Goal: Information Seeking & Learning: Learn about a topic

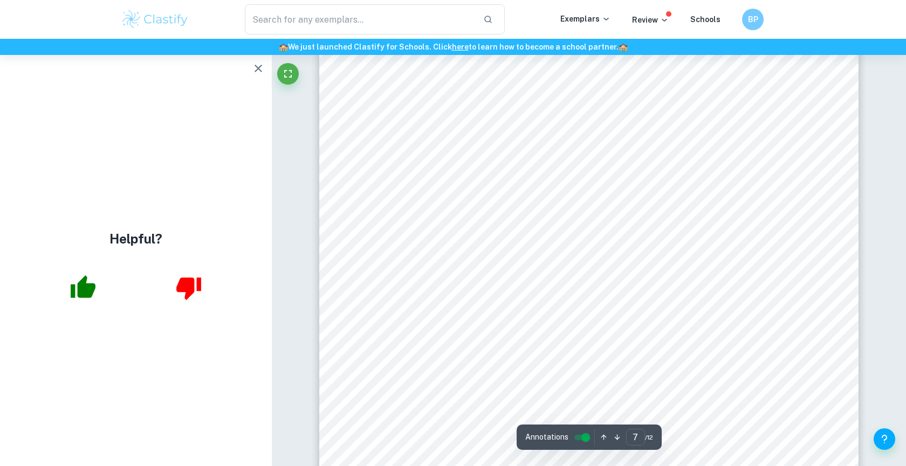
click at [260, 63] on icon "button" at bounding box center [258, 68] width 13 height 13
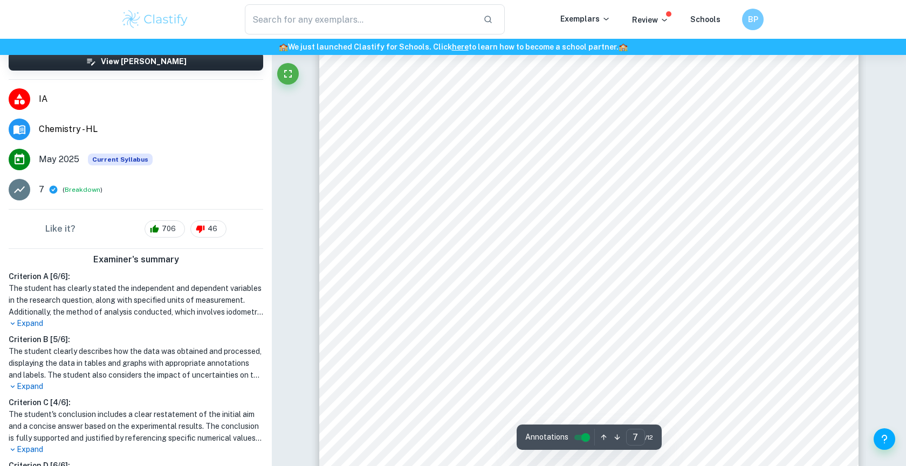
scroll to position [155, 0]
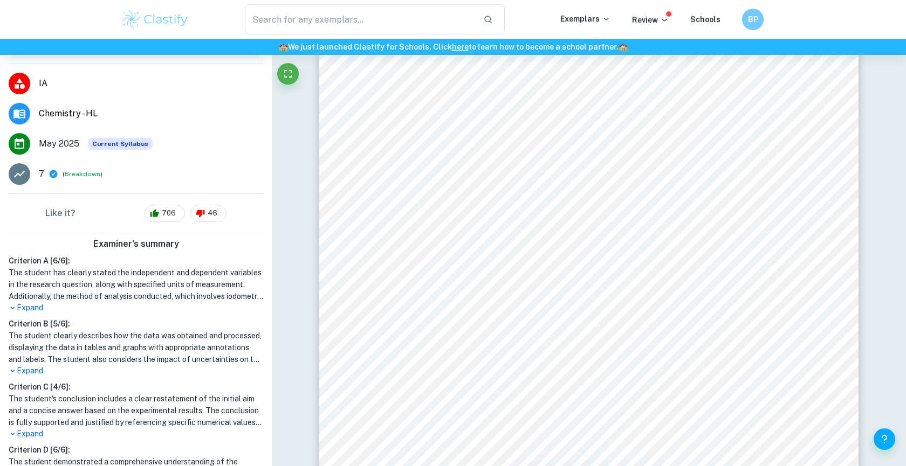
click at [36, 305] on p "Expand" at bounding box center [136, 307] width 255 height 11
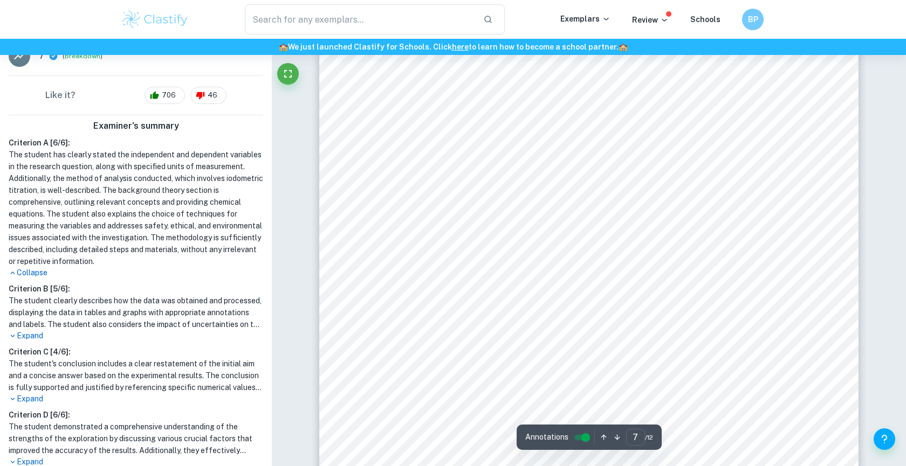
scroll to position [332, 0]
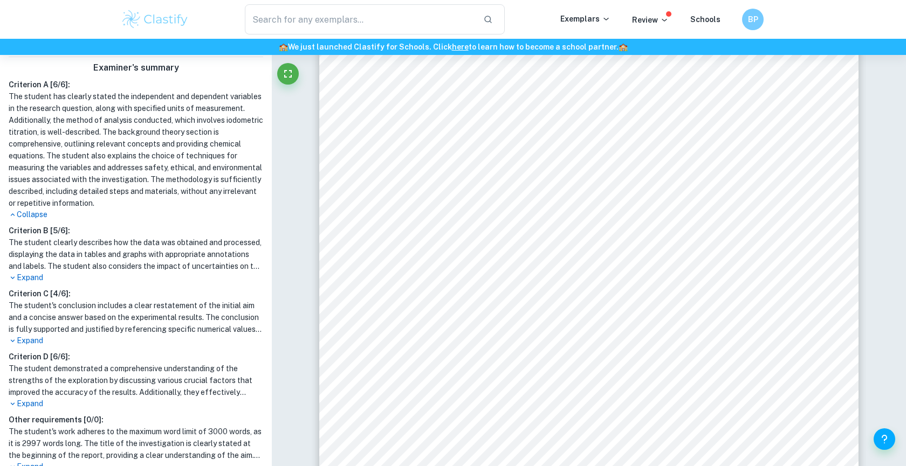
click at [43, 278] on p "Expand" at bounding box center [136, 277] width 255 height 11
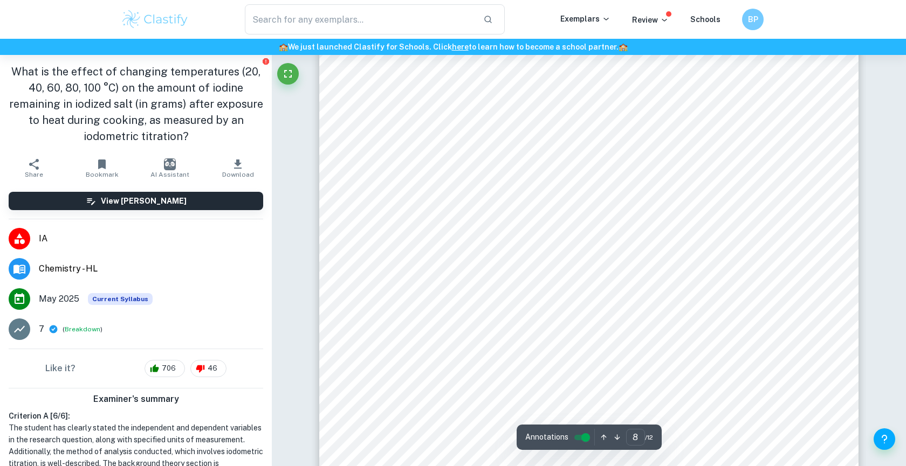
scroll to position [5134, 0]
drag, startPoint x: 434, startPoint y: 228, endPoint x: 530, endPoint y: 280, distance: 109.0
click at [549, 287] on div "8 The mass of iodate in the sample can be calculated as follows: ýýÿÿ ýý ÿý ! "…" at bounding box center [588, 289] width 539 height 698
drag, startPoint x: 759, startPoint y: 335, endPoint x: 495, endPoint y: 226, distance: 285.8
click at [495, 226] on div "8 The mass of iodate in the sample can be calculated as follows: ýýÿÿ ýý ÿý ! "…" at bounding box center [588, 289] width 539 height 698
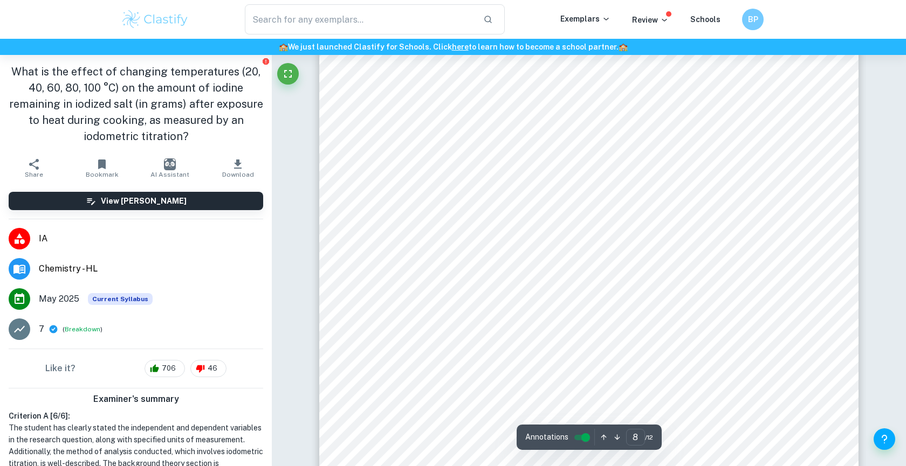
drag, startPoint x: 444, startPoint y: 224, endPoint x: 741, endPoint y: 330, distance: 315.3
click at [743, 332] on div "8 The mass of iodate in the sample can be calculated as follows: ýýÿÿ ýý ÿý ! "…" at bounding box center [588, 289] width 539 height 698
click at [760, 324] on div "8 The mass of iodate in the sample can be calculated as follows: ýýÿÿ ýý ÿý ! "…" at bounding box center [588, 289] width 539 height 698
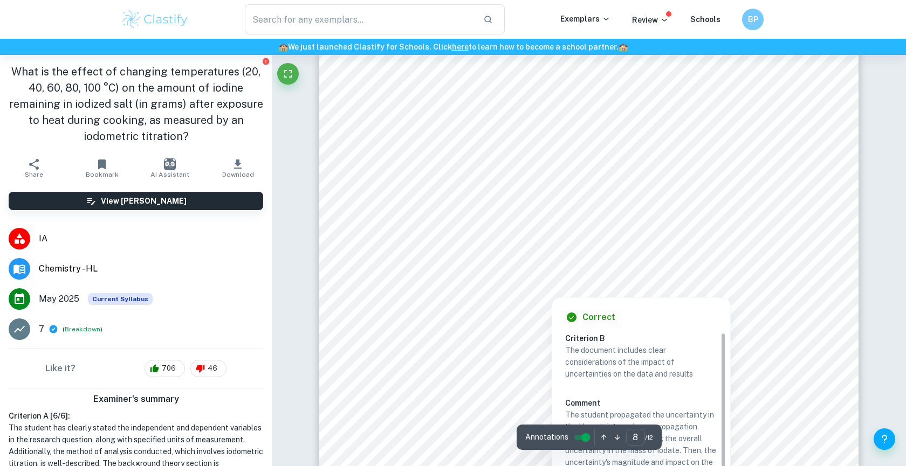
scroll to position [5187, 0]
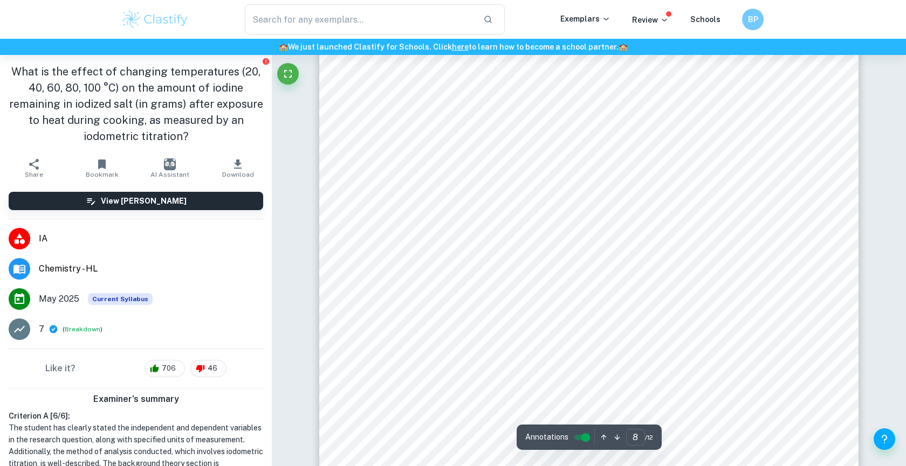
click at [324, 122] on div "8 The mass of iodate in the sample can be calculated as follows: ýýÿÿ ýý ÿý ! "…" at bounding box center [588, 236] width 539 height 698
type input "8"
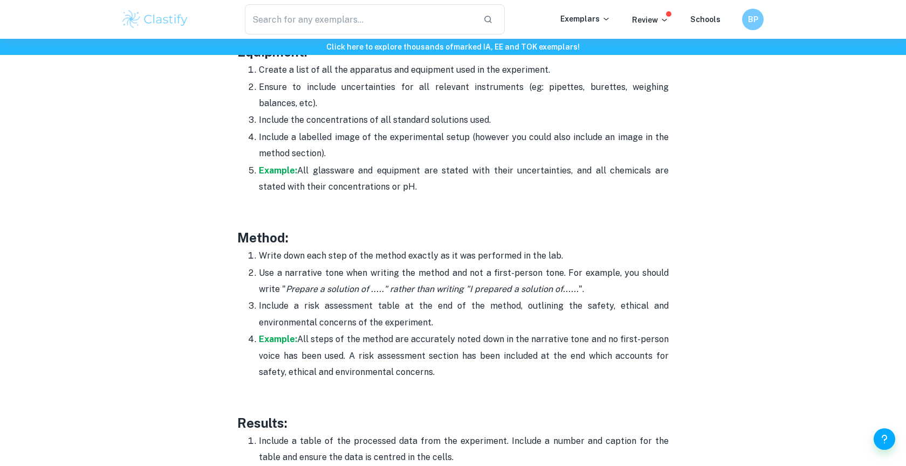
scroll to position [2131, 0]
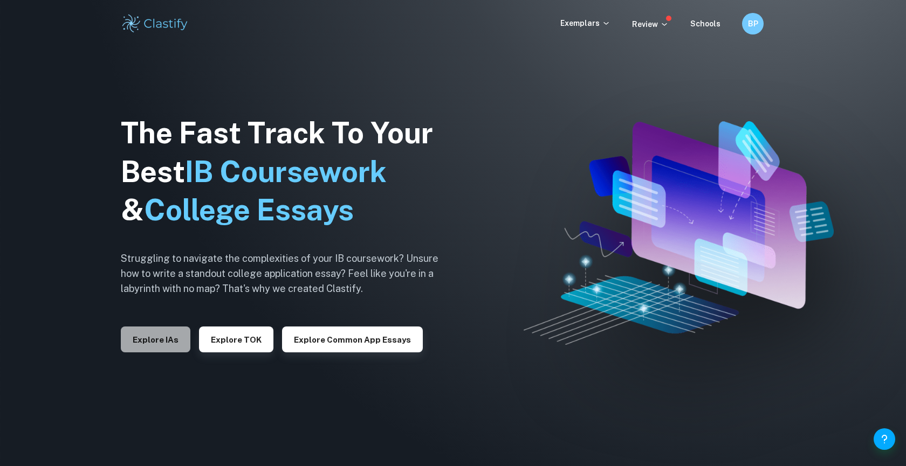
click at [159, 335] on button "Explore IAs" at bounding box center [156, 340] width 70 height 26
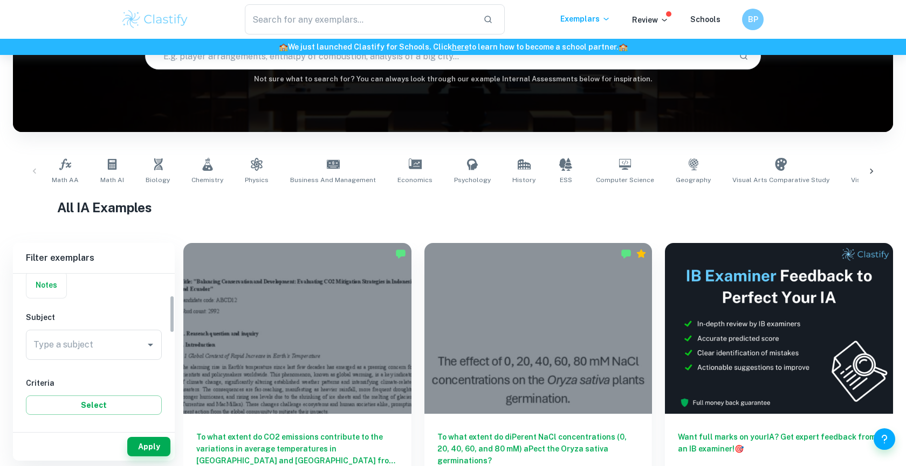
scroll to position [88, 0]
click at [102, 360] on div "Type a subject Type a subject" at bounding box center [94, 345] width 136 height 35
click at [106, 354] on div "Type a subject" at bounding box center [94, 343] width 136 height 30
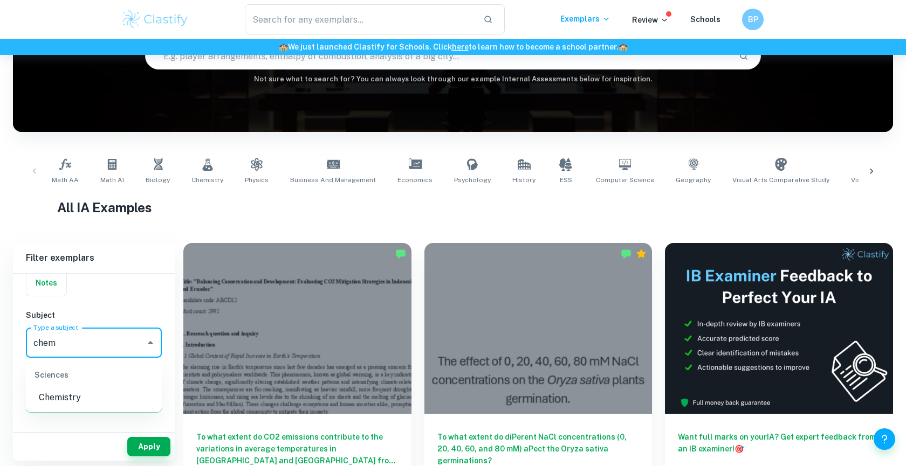
click at [97, 396] on li "Chemistry" at bounding box center [94, 397] width 136 height 19
type input "Chemistry"
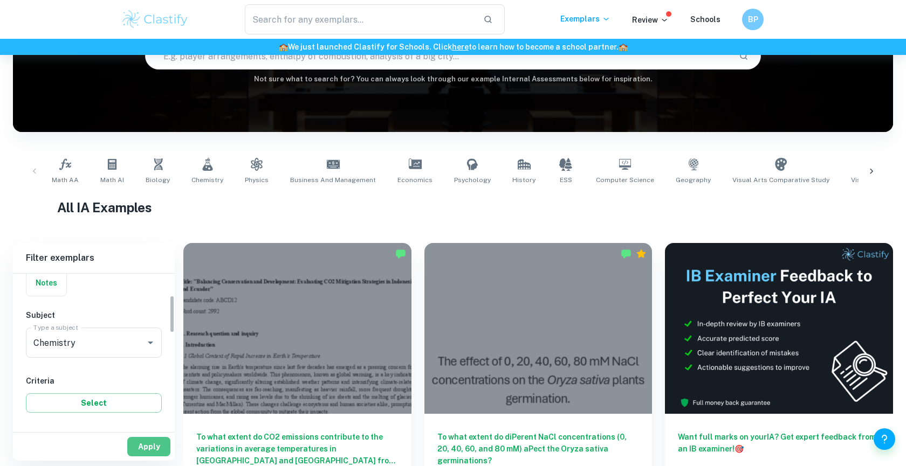
click at [149, 437] on button "Apply" at bounding box center [148, 446] width 43 height 19
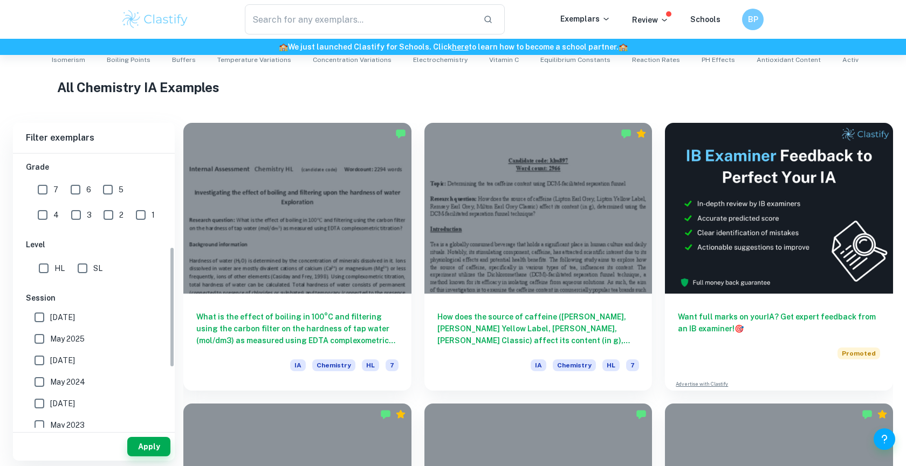
scroll to position [281, 0]
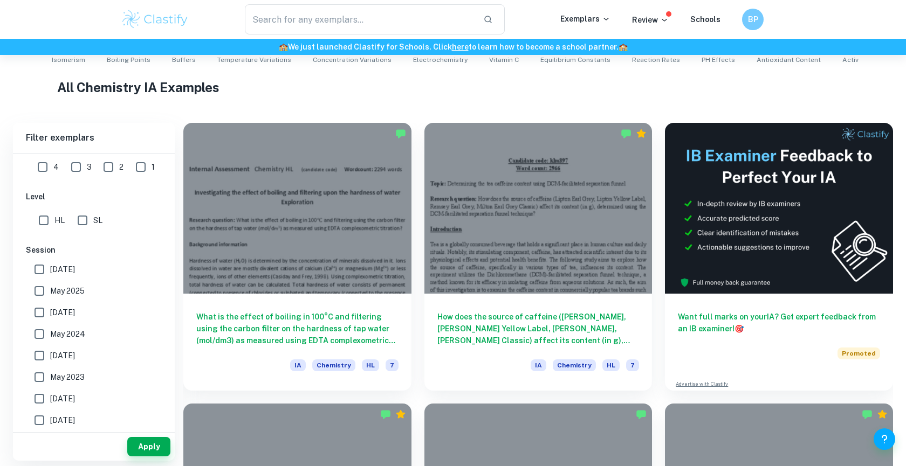
click at [38, 287] on input "May 2025" at bounding box center [40, 291] width 22 height 22
checkbox input "true"
click at [161, 441] on button "Apply" at bounding box center [148, 446] width 43 height 19
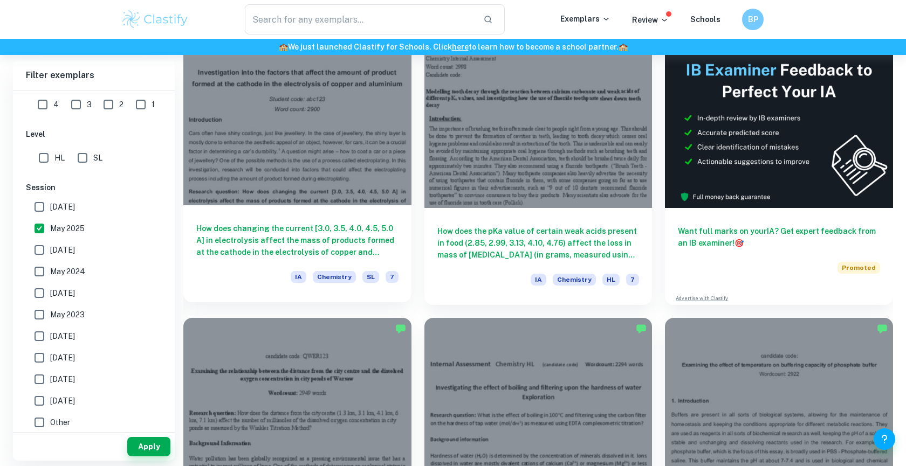
scroll to position [263, 0]
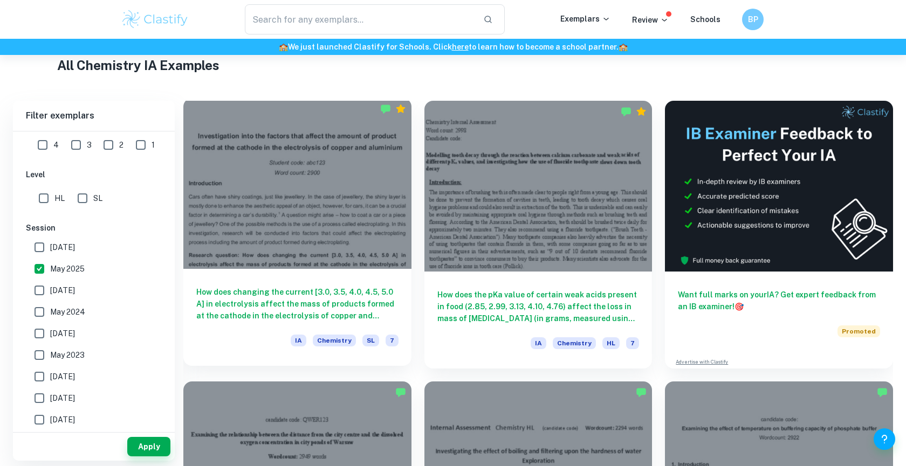
click at [373, 321] on h6 "How does changing the current [3.0, 3.5, 4.0, 4.5, 5.0 A] in electrolysis affec…" at bounding box center [297, 304] width 202 height 36
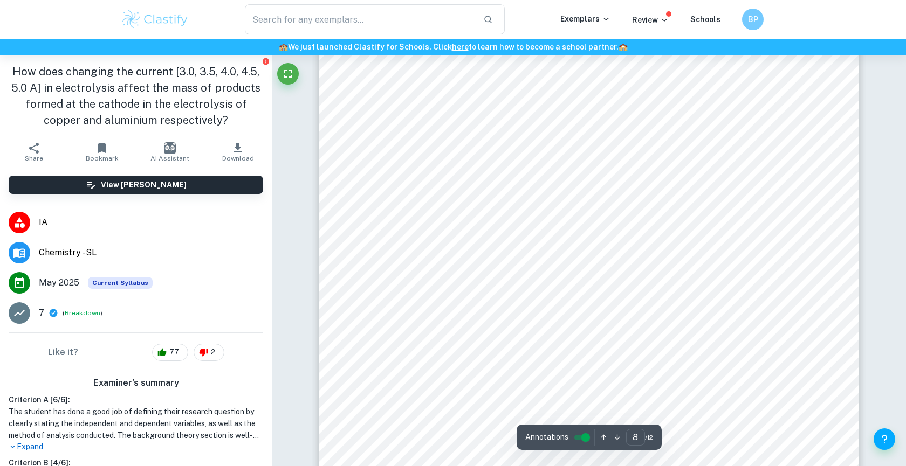
scroll to position [5647, 0]
type input "11"
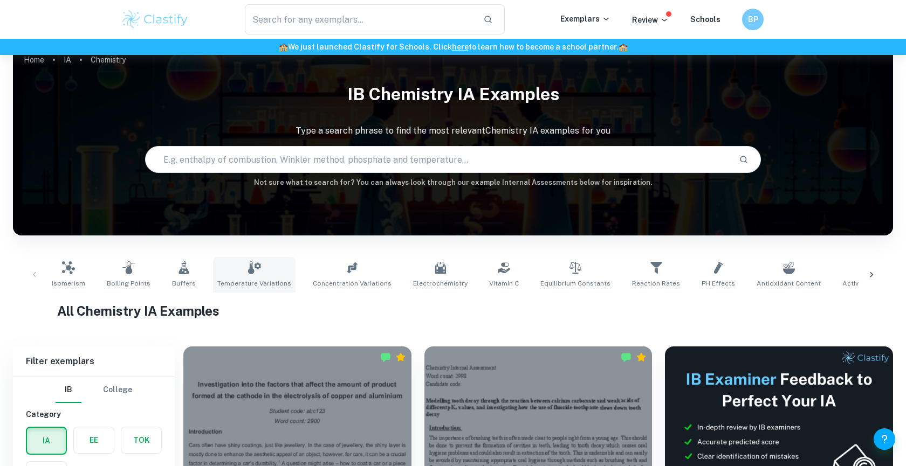
scroll to position [18, 0]
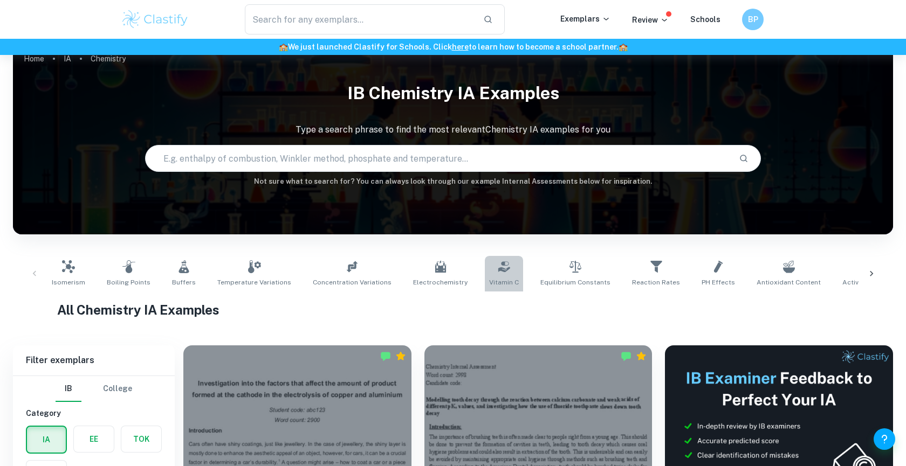
click at [485, 277] on link "Vitamin C" at bounding box center [504, 274] width 38 height 36
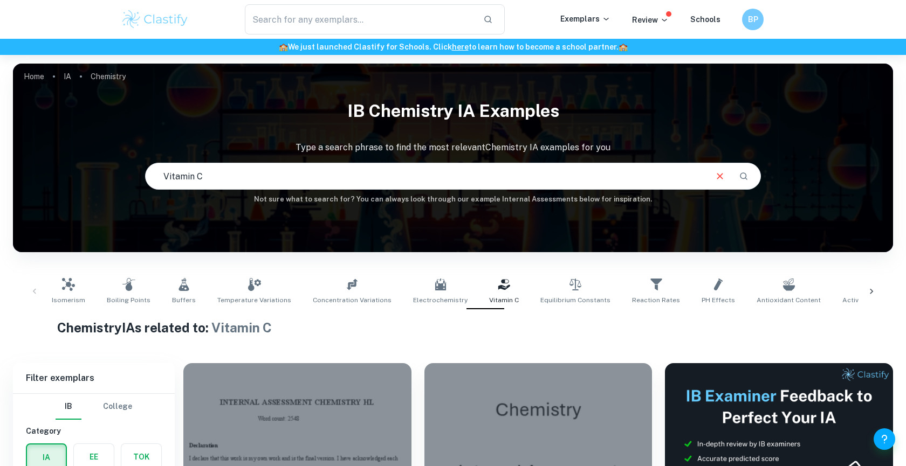
click at [795, 279] on div "Isomerism Boiling Points Buffers Temperature Variations Concentration Variation…" at bounding box center [452, 292] width 811 height 36
click at [778, 279] on link "Antioxidant Content" at bounding box center [788, 292] width 73 height 36
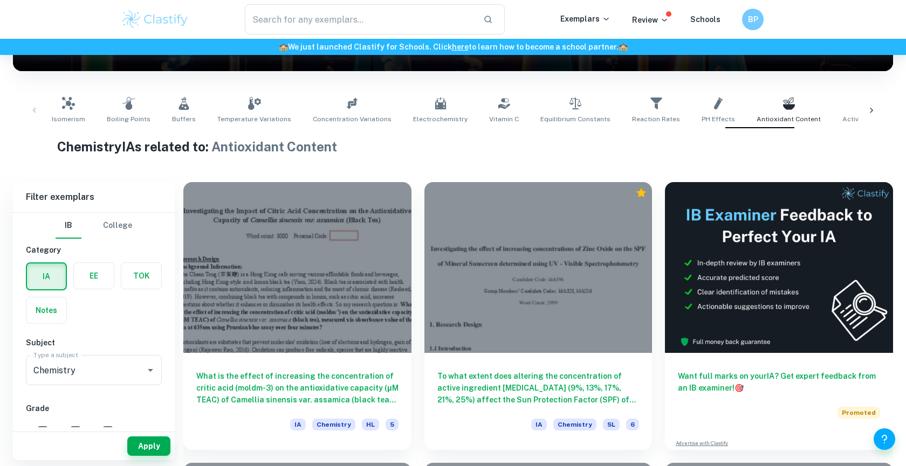
scroll to position [181, 0]
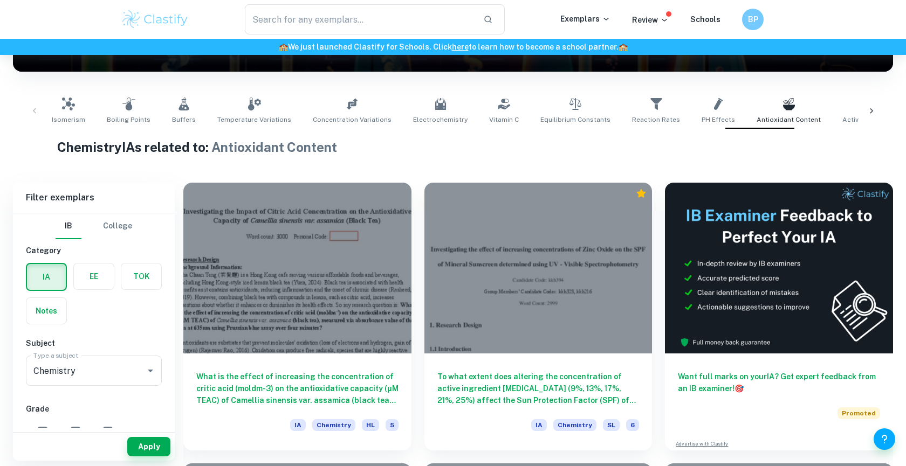
click at [874, 107] on icon at bounding box center [871, 111] width 11 height 11
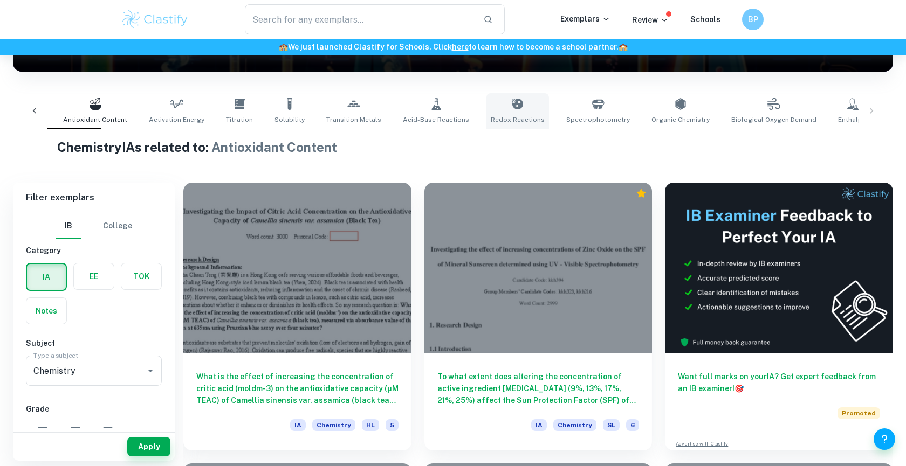
click at [486, 126] on link "Redox Reactions" at bounding box center [517, 111] width 63 height 36
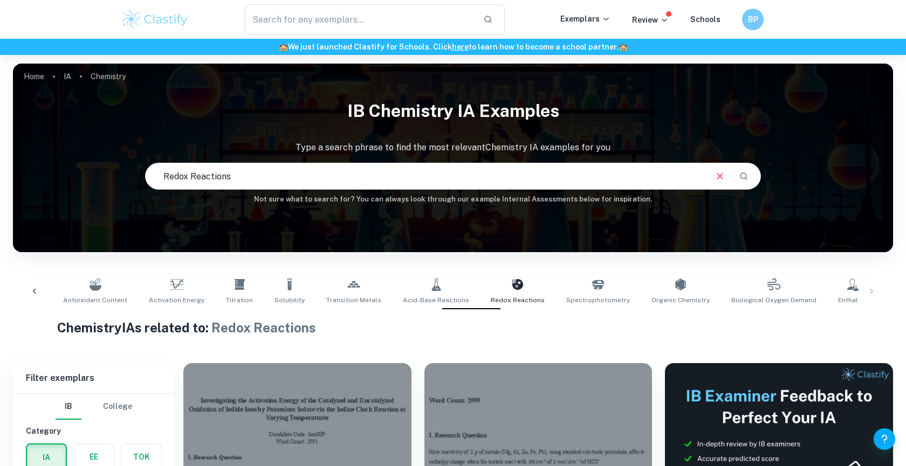
click at [31, 293] on icon at bounding box center [34, 291] width 11 height 11
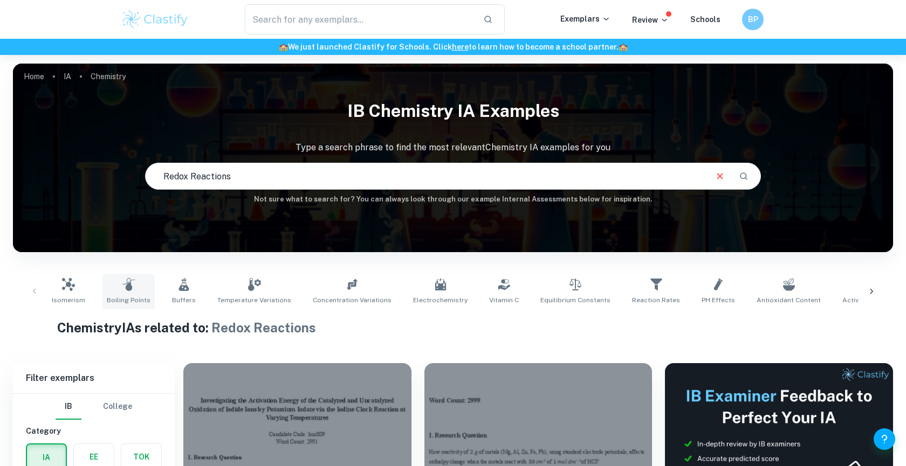
scroll to position [38, 0]
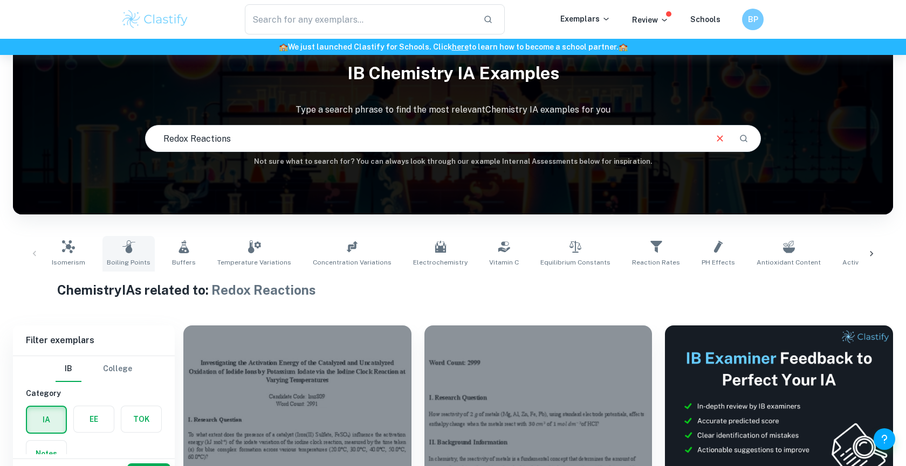
click at [132, 265] on span "Boiling Points" at bounding box center [129, 263] width 44 height 10
type input "Boiling Points"
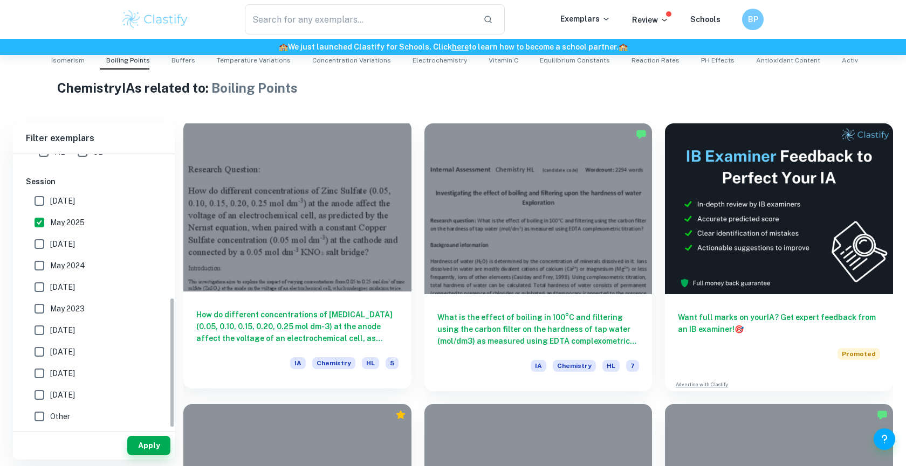
scroll to position [299, 0]
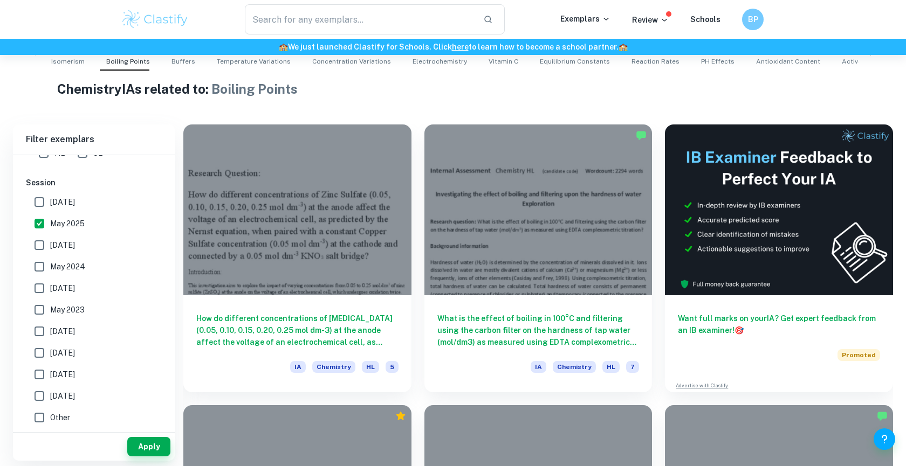
click at [37, 226] on input "May 2025" at bounding box center [40, 224] width 22 height 22
checkbox input "false"
click at [150, 445] on button "Apply" at bounding box center [148, 446] width 43 height 19
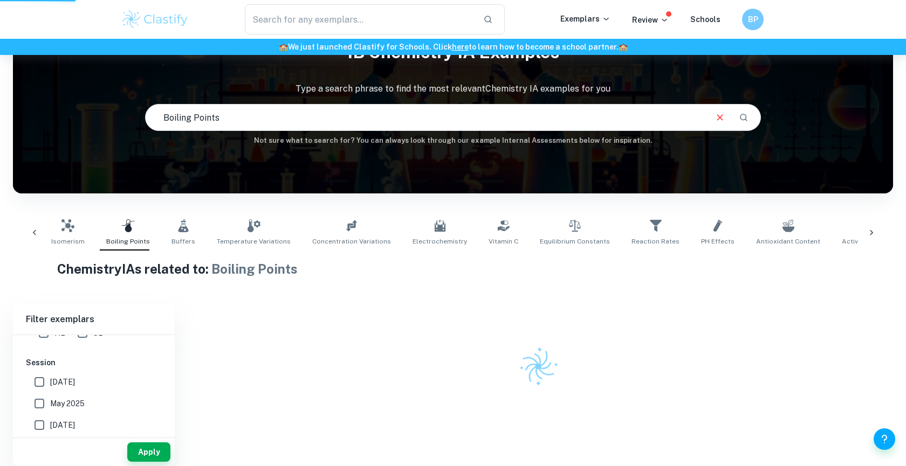
scroll to position [59, 0]
click at [489, 239] on span "Vitamin C" at bounding box center [504, 242] width 30 height 10
type input "Vitamin C"
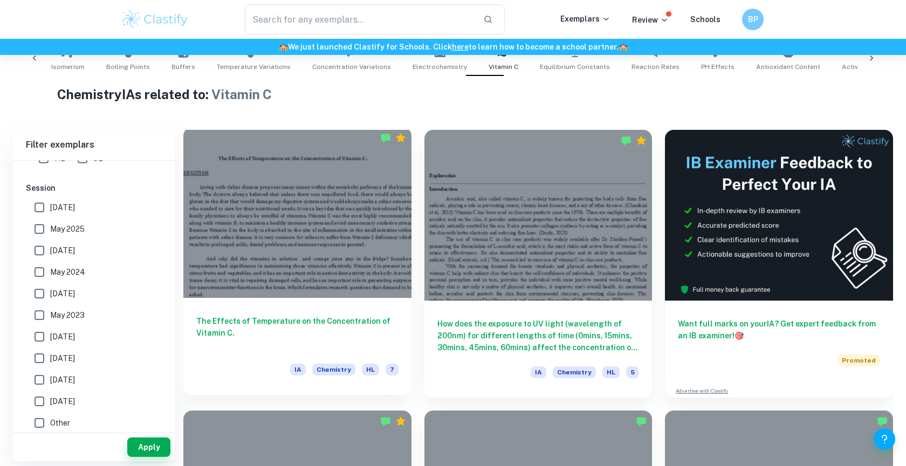
scroll to position [234, 0]
click at [264, 226] on div at bounding box center [297, 212] width 228 height 171
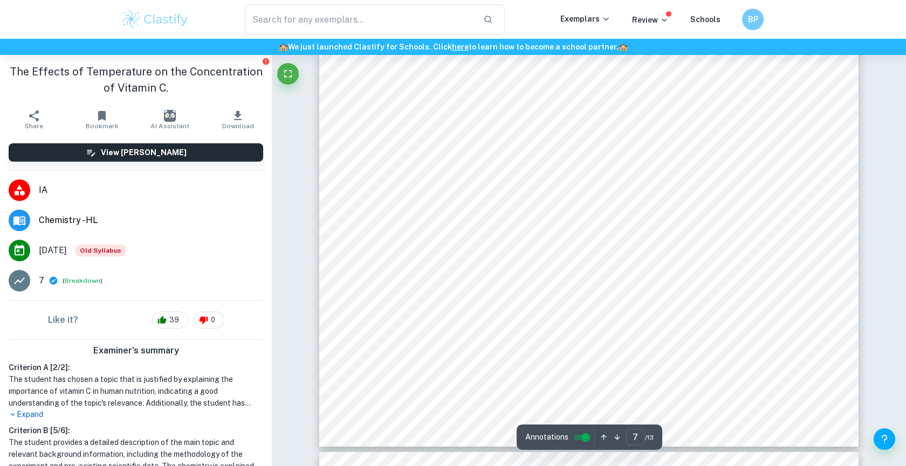
scroll to position [5068, 0]
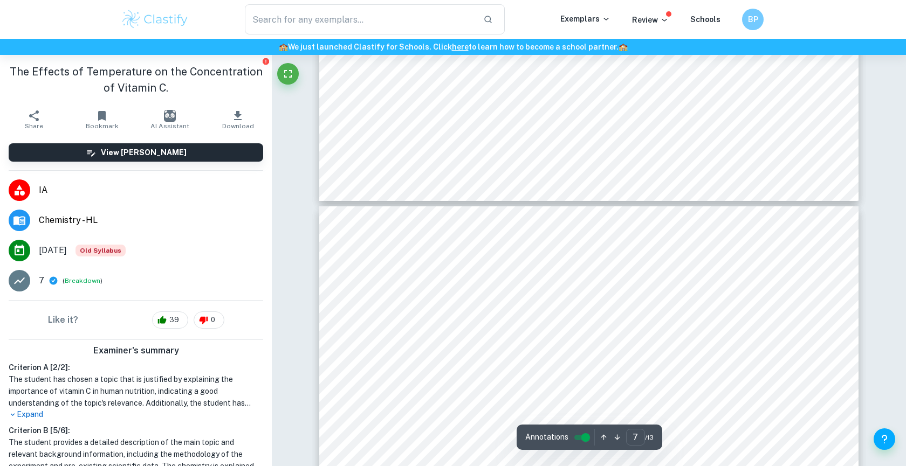
type input "8"
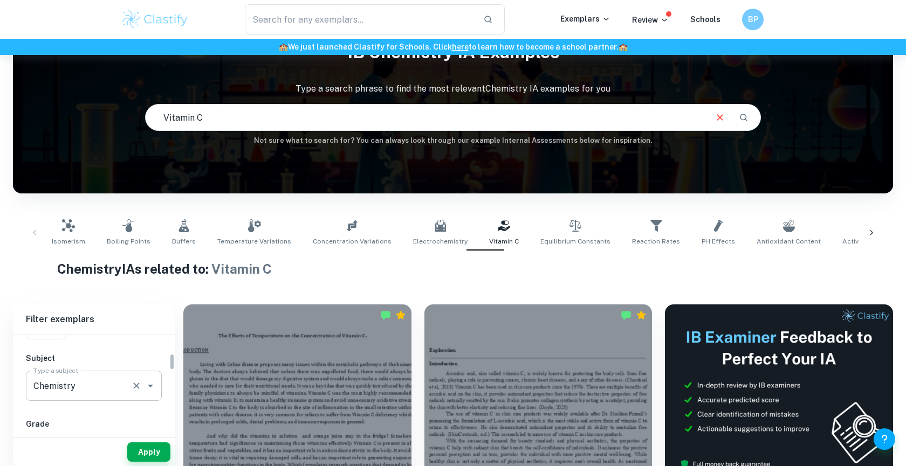
scroll to position [108, 0]
click at [74, 390] on input "Chemistry" at bounding box center [79, 385] width 96 height 20
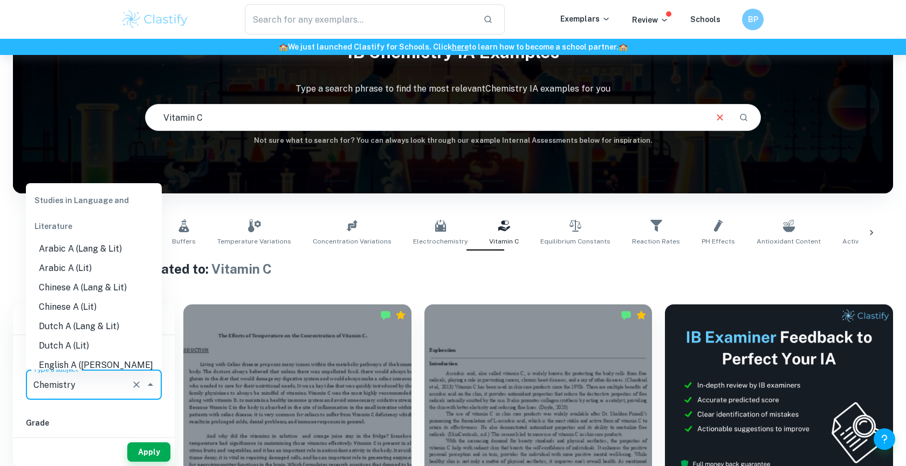
click at [74, 390] on input "Chemistry" at bounding box center [79, 385] width 96 height 20
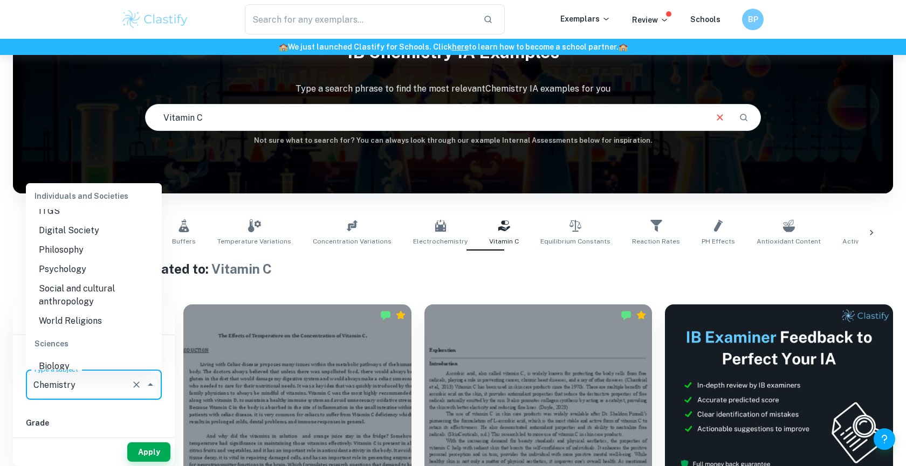
click at [87, 357] on li "Biology" at bounding box center [94, 366] width 136 height 19
type input "Biology"
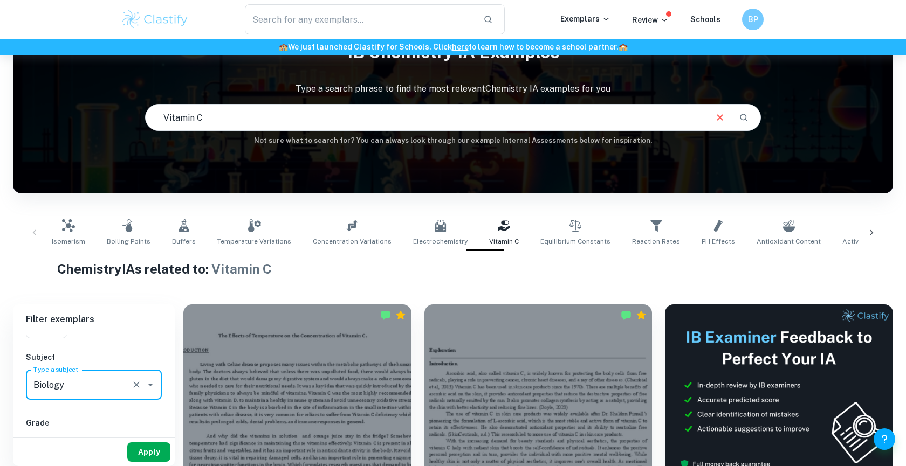
click at [142, 443] on button "Apply" at bounding box center [148, 452] width 43 height 19
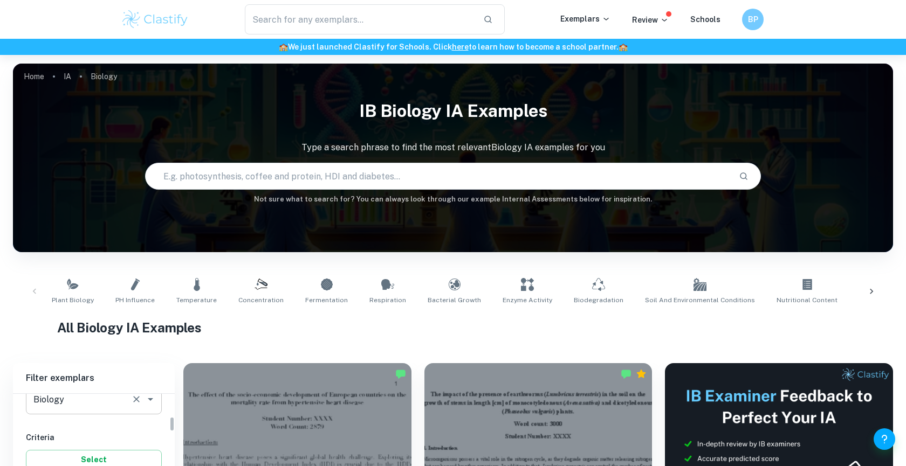
scroll to position [143, 0]
click at [127, 409] on div "Biology Type a subject" at bounding box center [94, 409] width 136 height 30
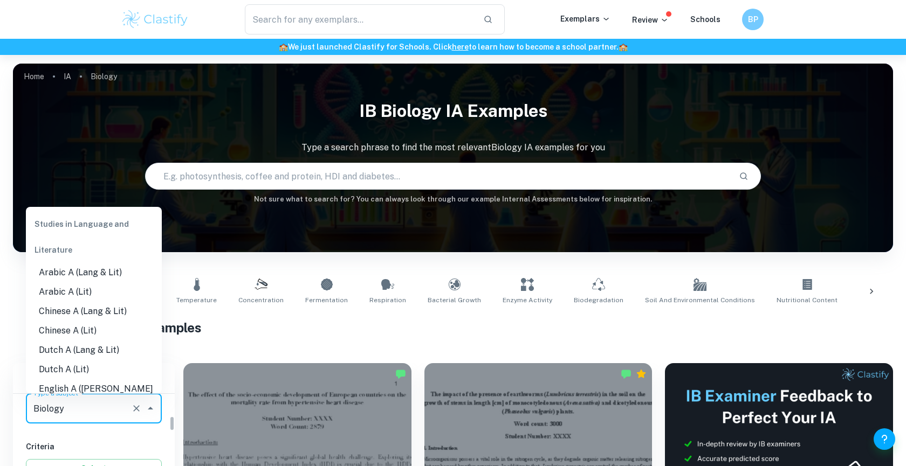
click at [127, 409] on div "Biology Type a subject" at bounding box center [94, 409] width 136 height 30
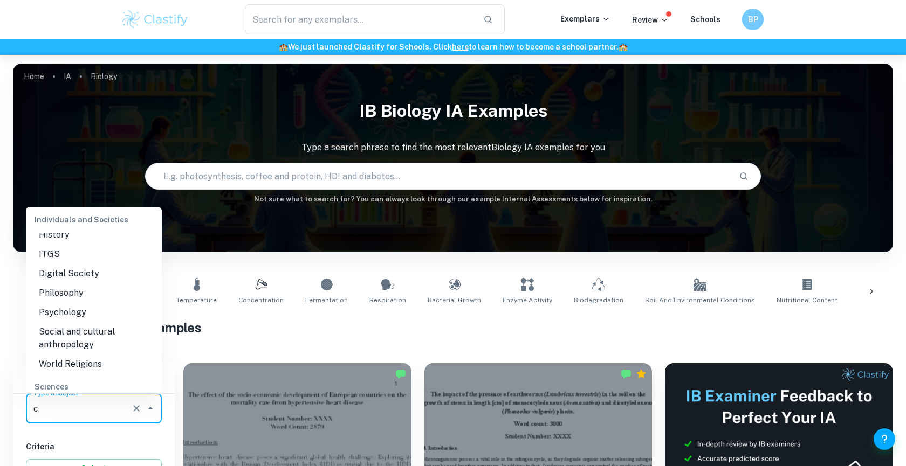
scroll to position [0, 0]
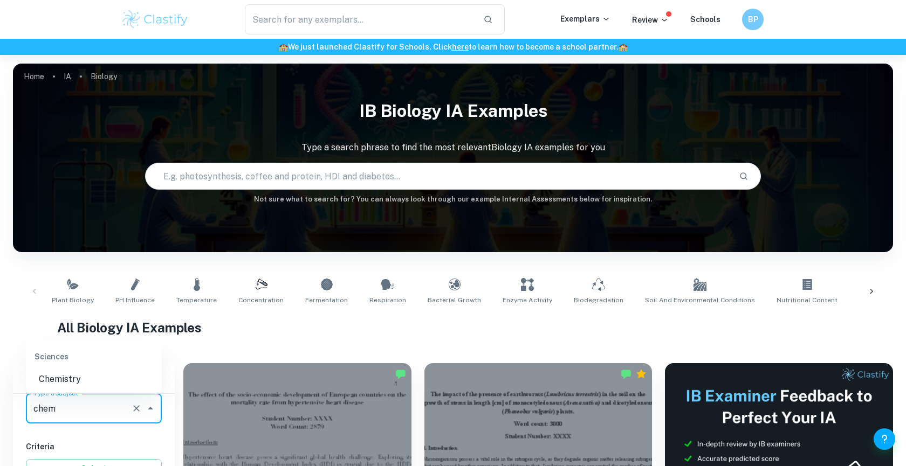
click at [91, 380] on li "Chemistry" at bounding box center [94, 379] width 136 height 19
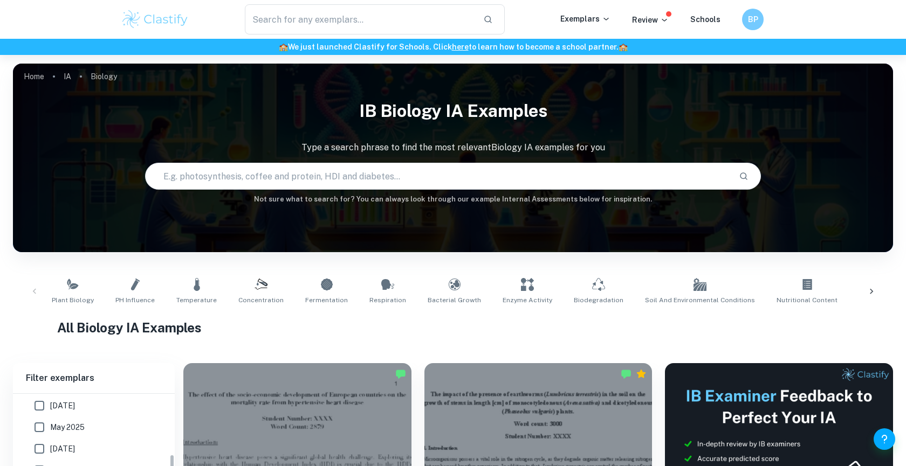
scroll to position [386, 0]
type input "Chemistry"
click at [36, 418] on input "May 2025" at bounding box center [40, 427] width 22 height 22
checkbox input "true"
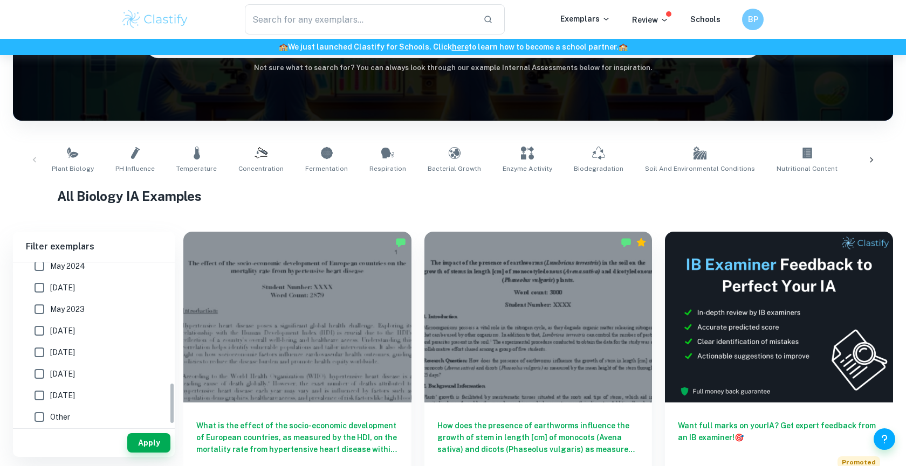
scroll to position [141, 0]
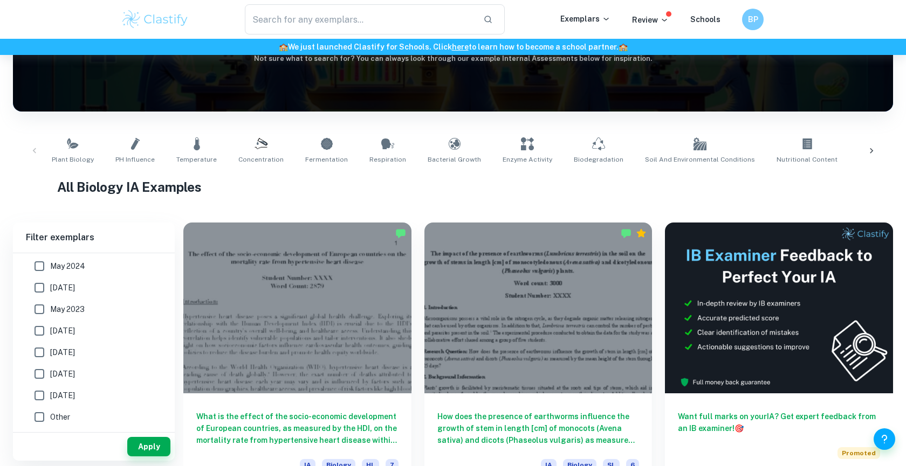
click at [142, 437] on button "Apply" at bounding box center [148, 446] width 43 height 19
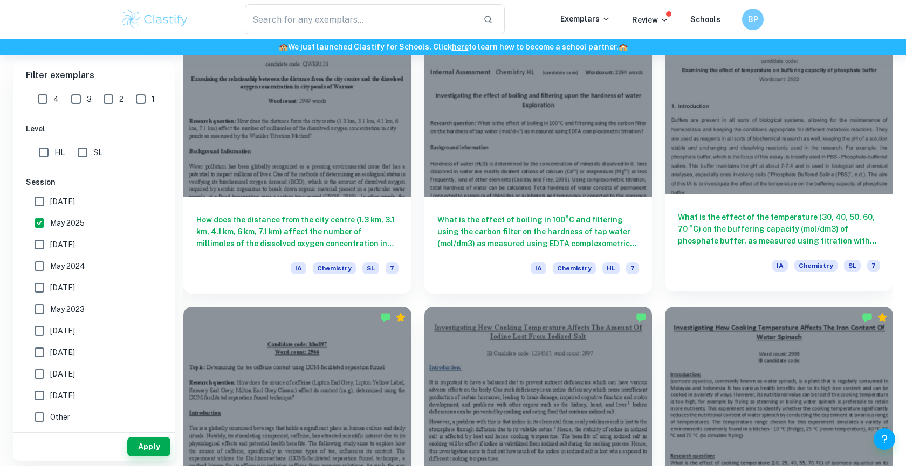
click at [724, 231] on h6 "What is the effect of the temperature (30, 40, 50, 60, 70 °C) on the buffering …" at bounding box center [779, 229] width 202 height 36
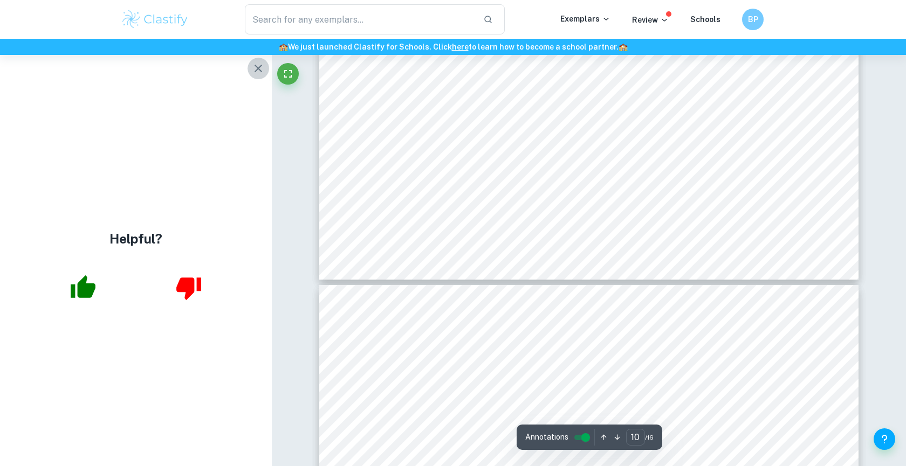
click at [253, 73] on icon "button" at bounding box center [258, 68] width 13 height 13
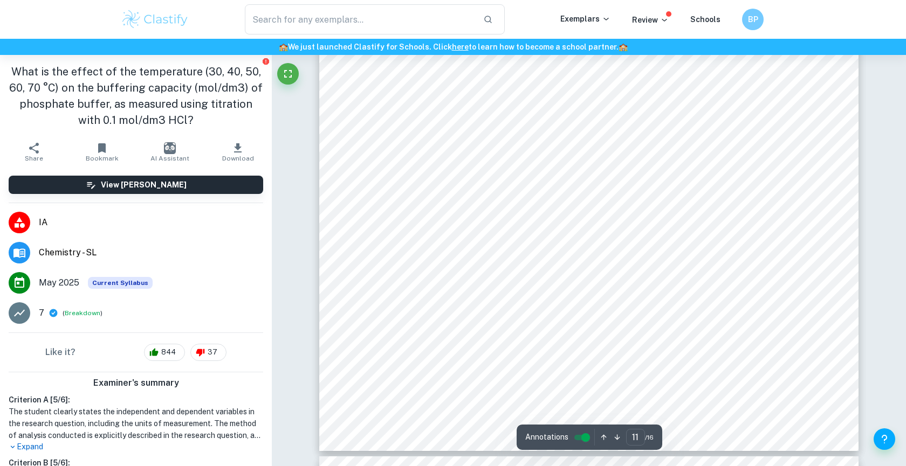
scroll to position [8139, 0]
drag, startPoint x: 393, startPoint y: 218, endPoint x: 608, endPoint y: 343, distance: 249.1
click at [610, 343] on div "11 % ÿýýýýÿýýýÿÿ = 0.0012 ýýý 0.01 ýýý × 100% = 1.2% 2. Percentage uncertainty …" at bounding box center [588, 67] width 539 height 762
click at [760, 355] on div "11 % ÿýýýýÿýýýÿÿ = 0.0012 ýýý 0.01 ýýý × 100% = 1.2% 2. Percentage uncertainty …" at bounding box center [588, 67] width 539 height 762
drag, startPoint x: 760, startPoint y: 355, endPoint x: 402, endPoint y: 232, distance: 379.1
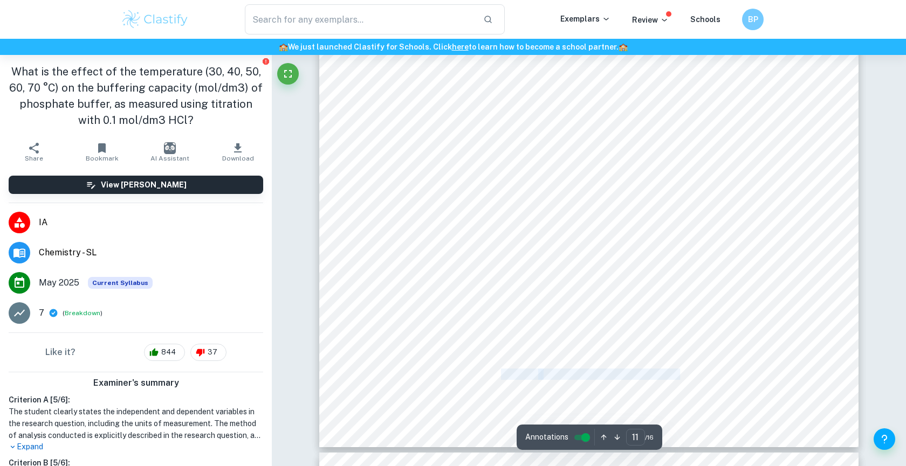
click at [402, 232] on div "11 % ÿýýýýÿýýýÿÿ = 0.0012 ýýý 0.01 ýýý × 100% = 1.2% 2. Percentage uncertainty …" at bounding box center [588, 67] width 539 height 762
drag, startPoint x: 404, startPoint y: 230, endPoint x: 634, endPoint y: 265, distance: 232.9
click at [634, 265] on div "11 % ÿýýýýÿýýýÿÿ = 0.0012 ýýý 0.01 ýýý × 100% = 1.2% 2. Percentage uncertainty …" at bounding box center [588, 67] width 539 height 762
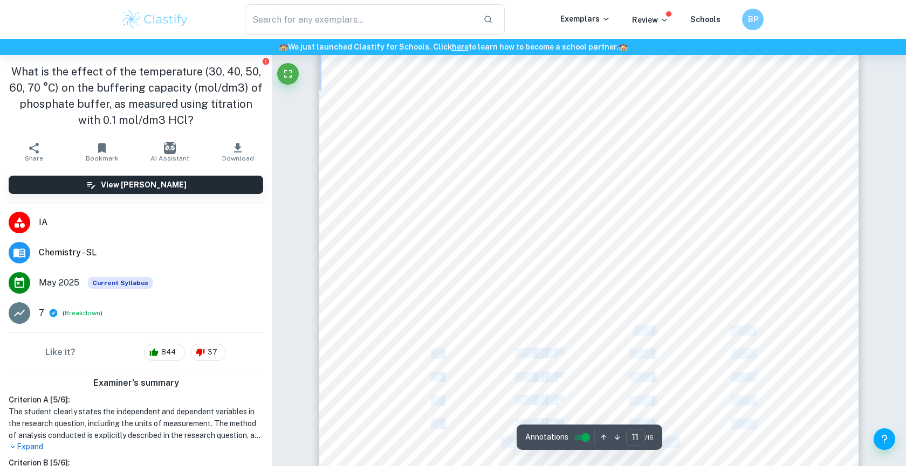
click at [634, 265] on div "11 % ÿýýýýÿýýýÿÿ = 0.0012 ýýý 0.01 ýýý × 100% = 1.2% 2. Percentage uncertainty …" at bounding box center [588, 135] width 539 height 762
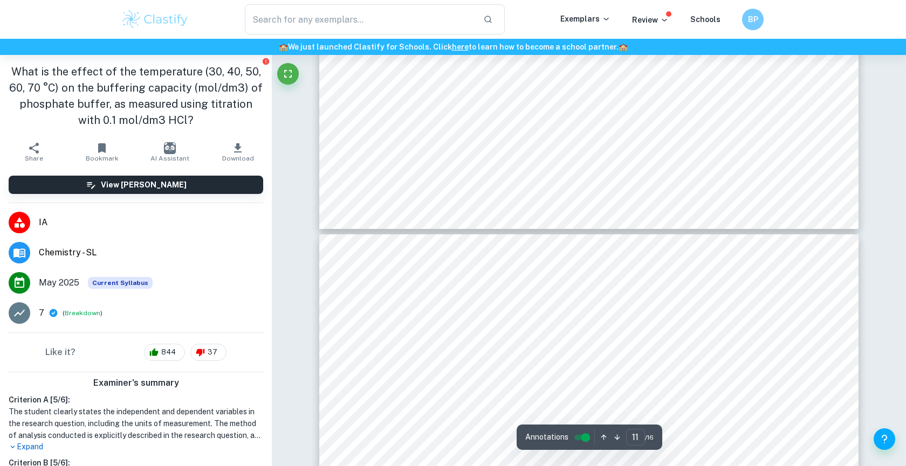
scroll to position [7593, 0]
drag, startPoint x: 472, startPoint y: 290, endPoint x: 632, endPoint y: 291, distance: 160.7
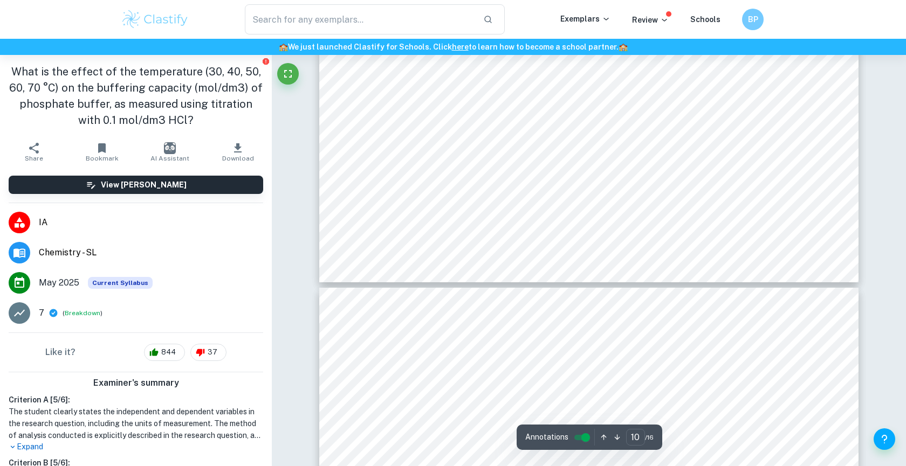
type input "11"
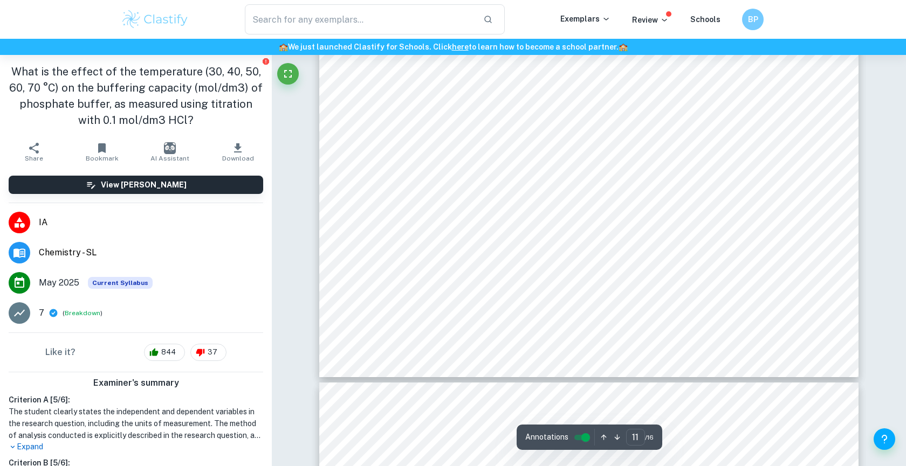
scroll to position [8213, 0]
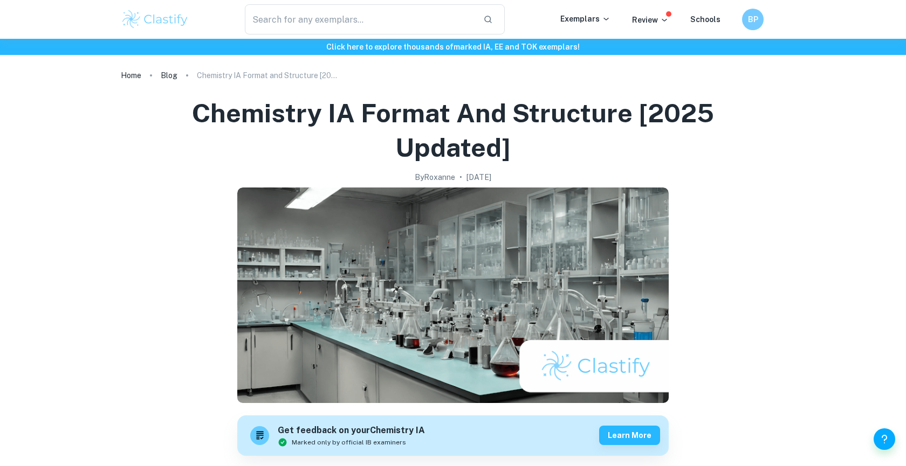
scroll to position [2131, 0]
